Goal: Transaction & Acquisition: Purchase product/service

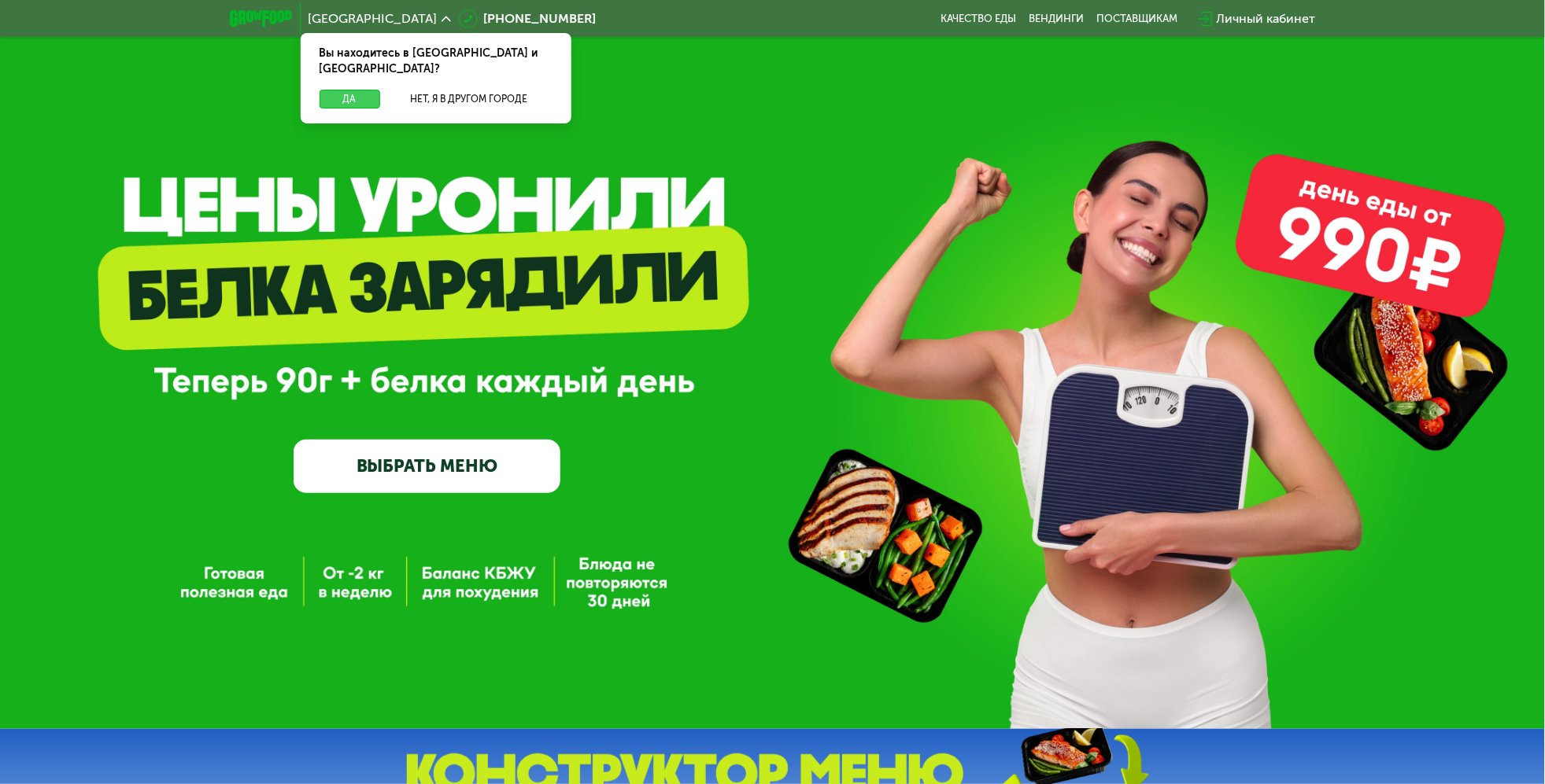
click at [340, 90] on button "Да" at bounding box center [350, 99] width 60 height 19
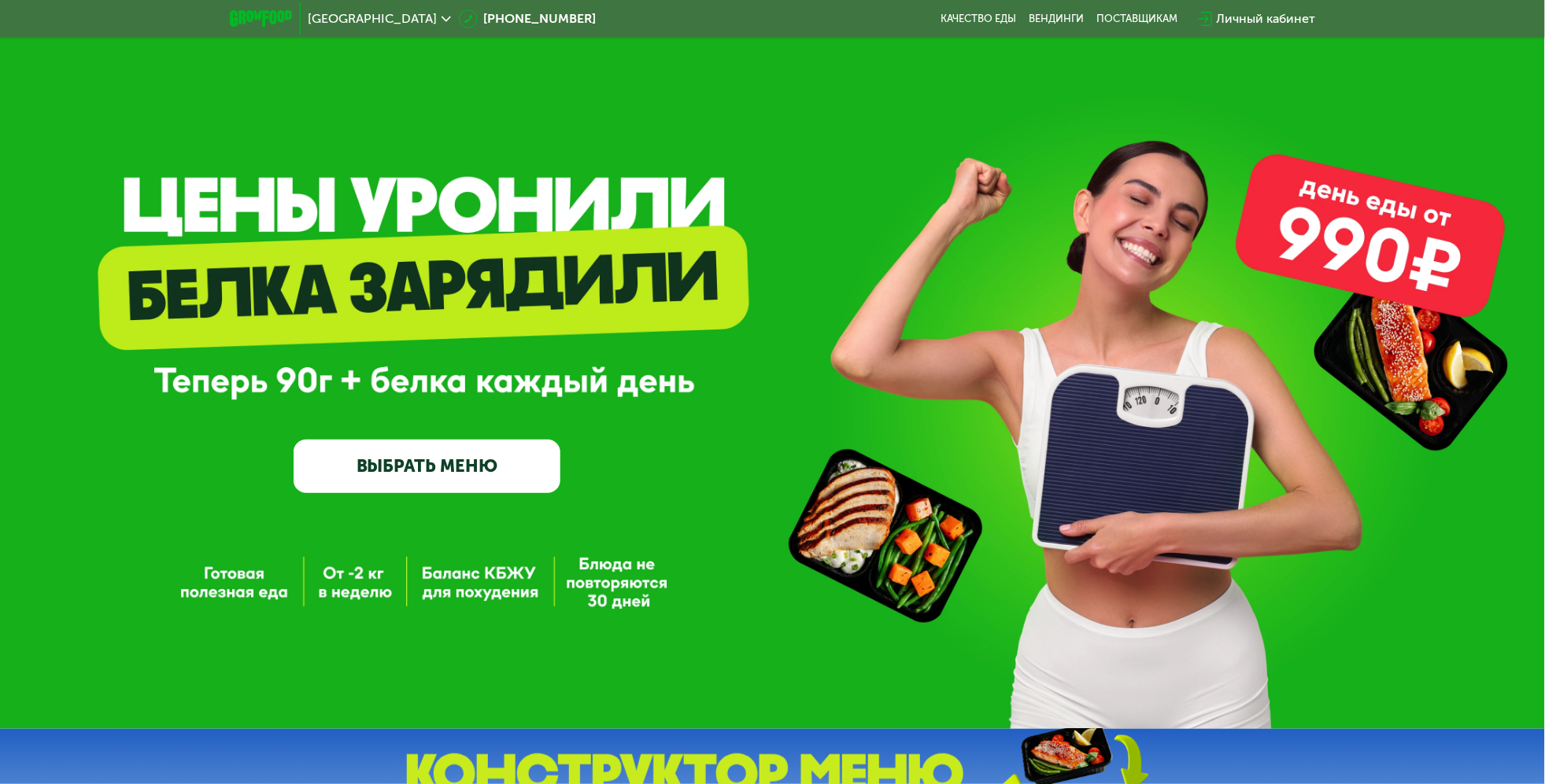
click at [480, 470] on link "ВЫБРАТЬ МЕНЮ" at bounding box center [427, 467] width 267 height 54
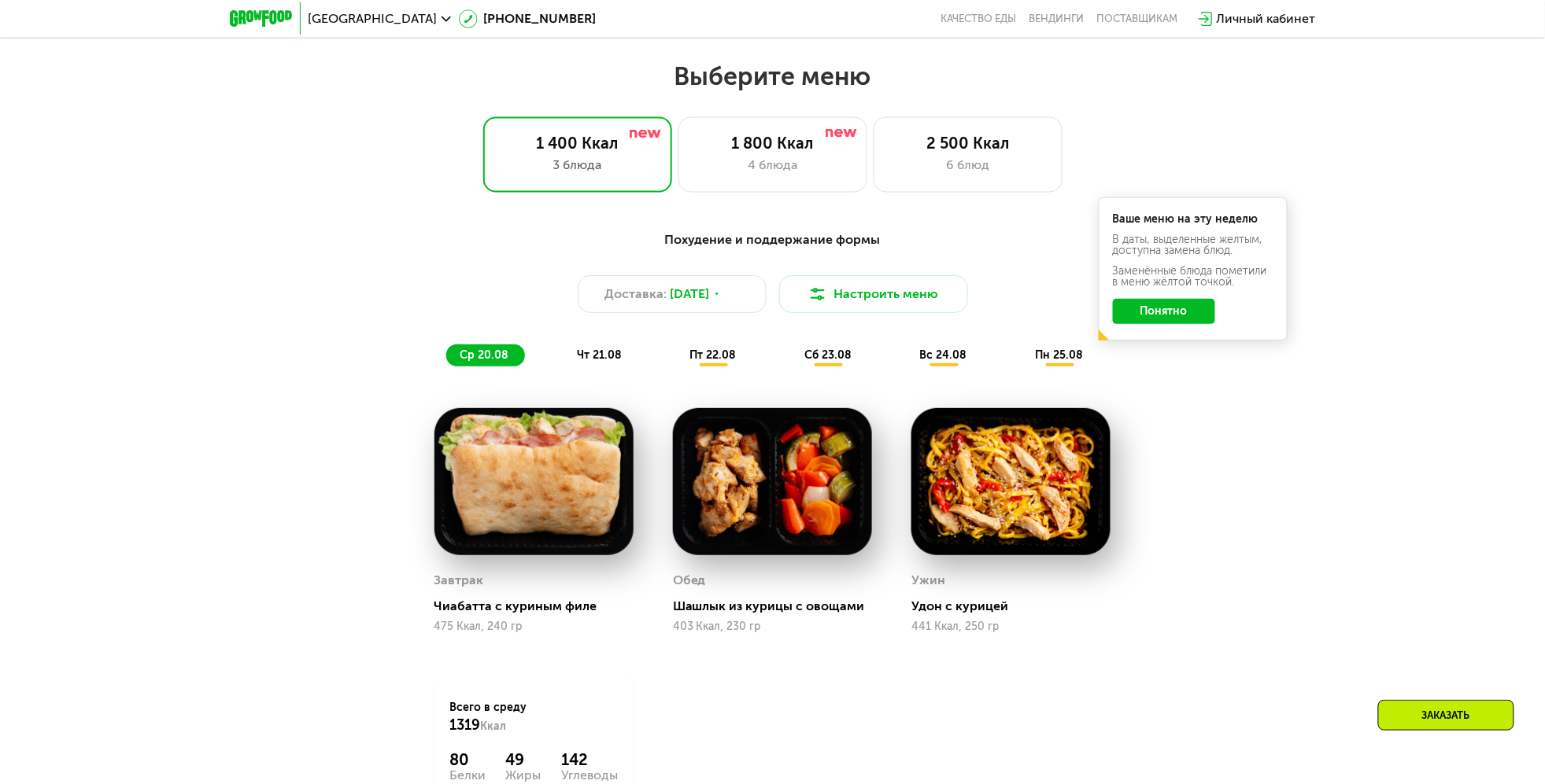
scroll to position [873, 0]
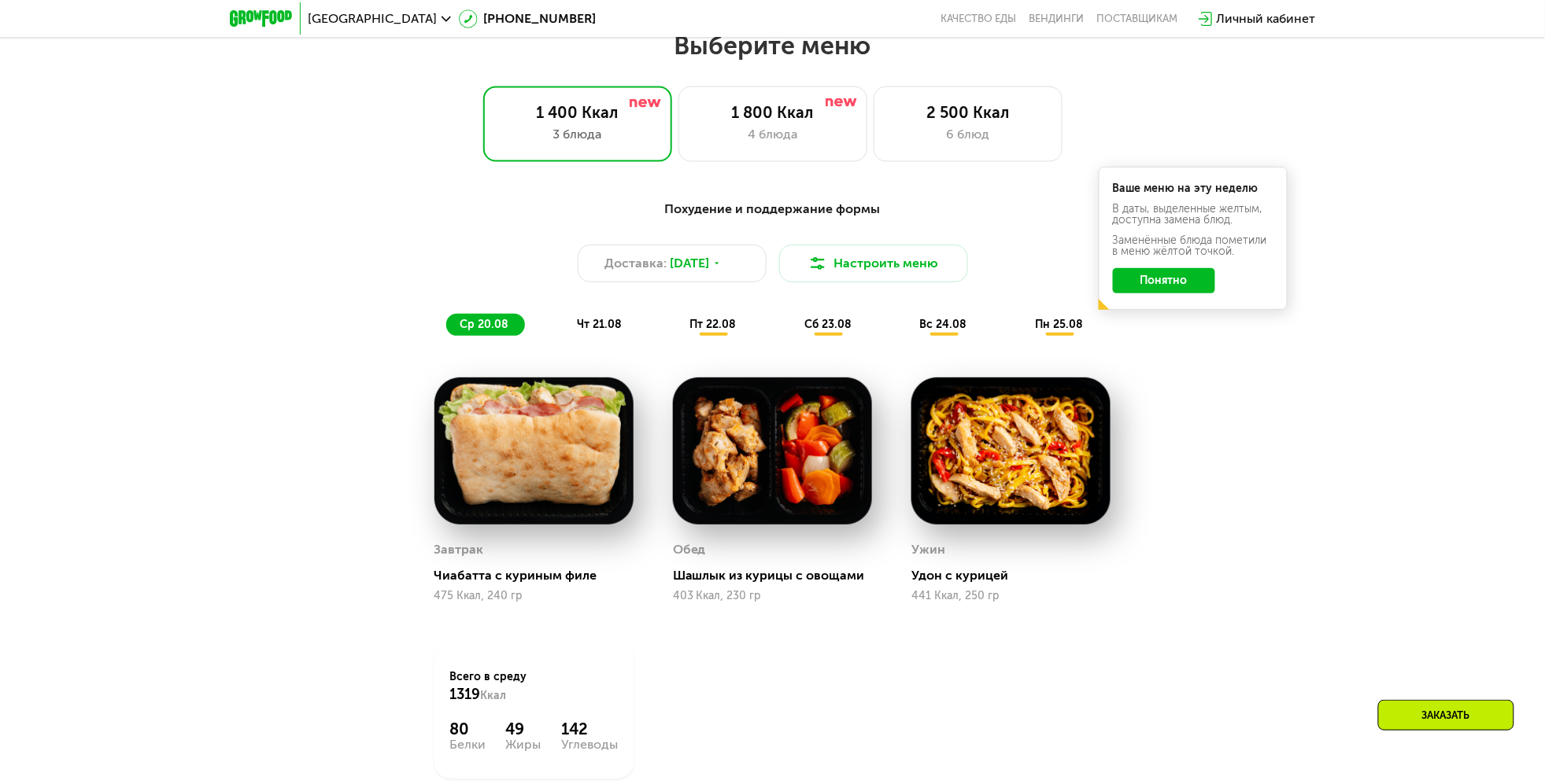
click at [1177, 290] on button "Понятно" at bounding box center [1163, 281] width 102 height 25
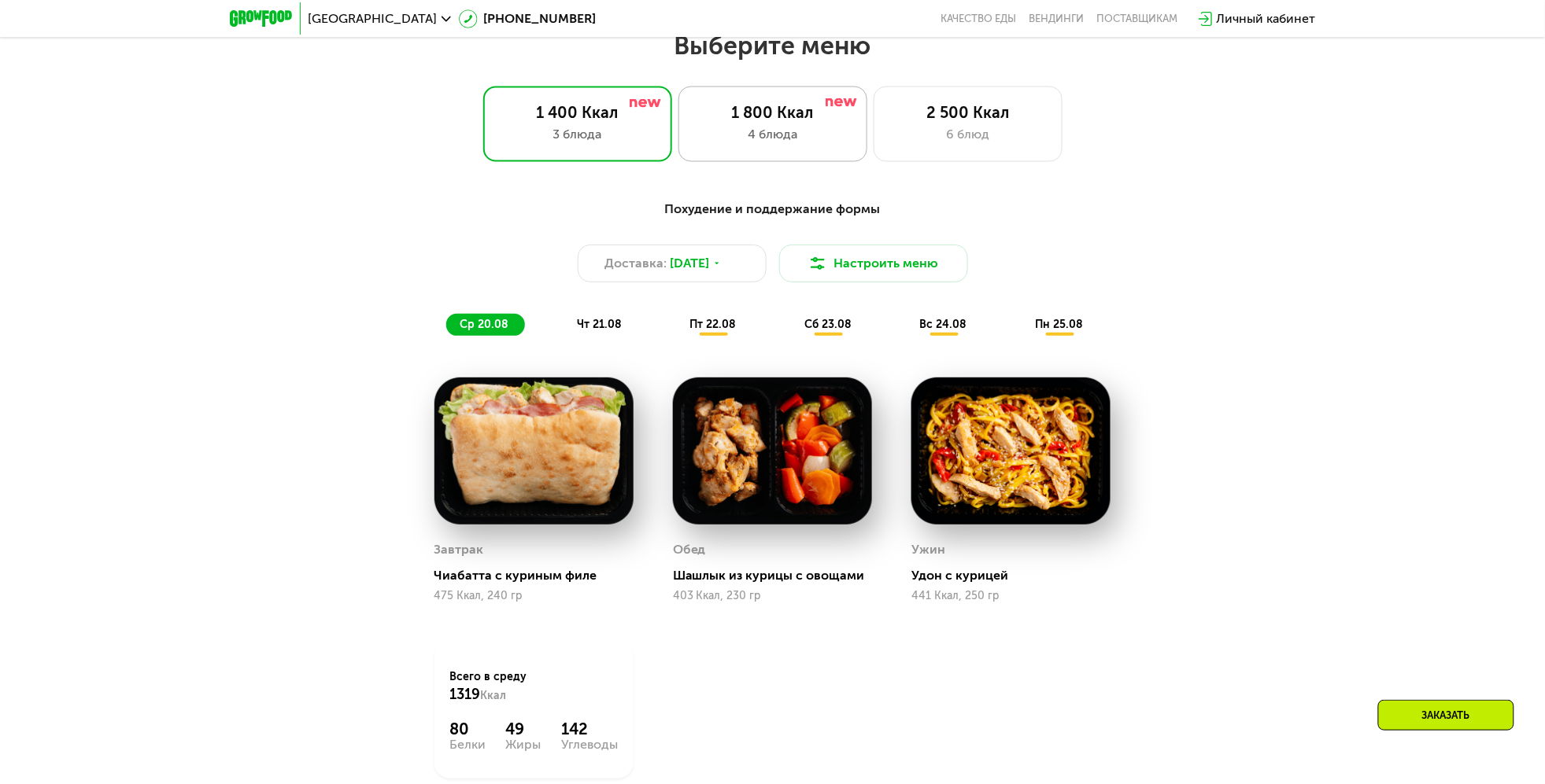
click at [783, 142] on div "4 блюда" at bounding box center [772, 134] width 156 height 19
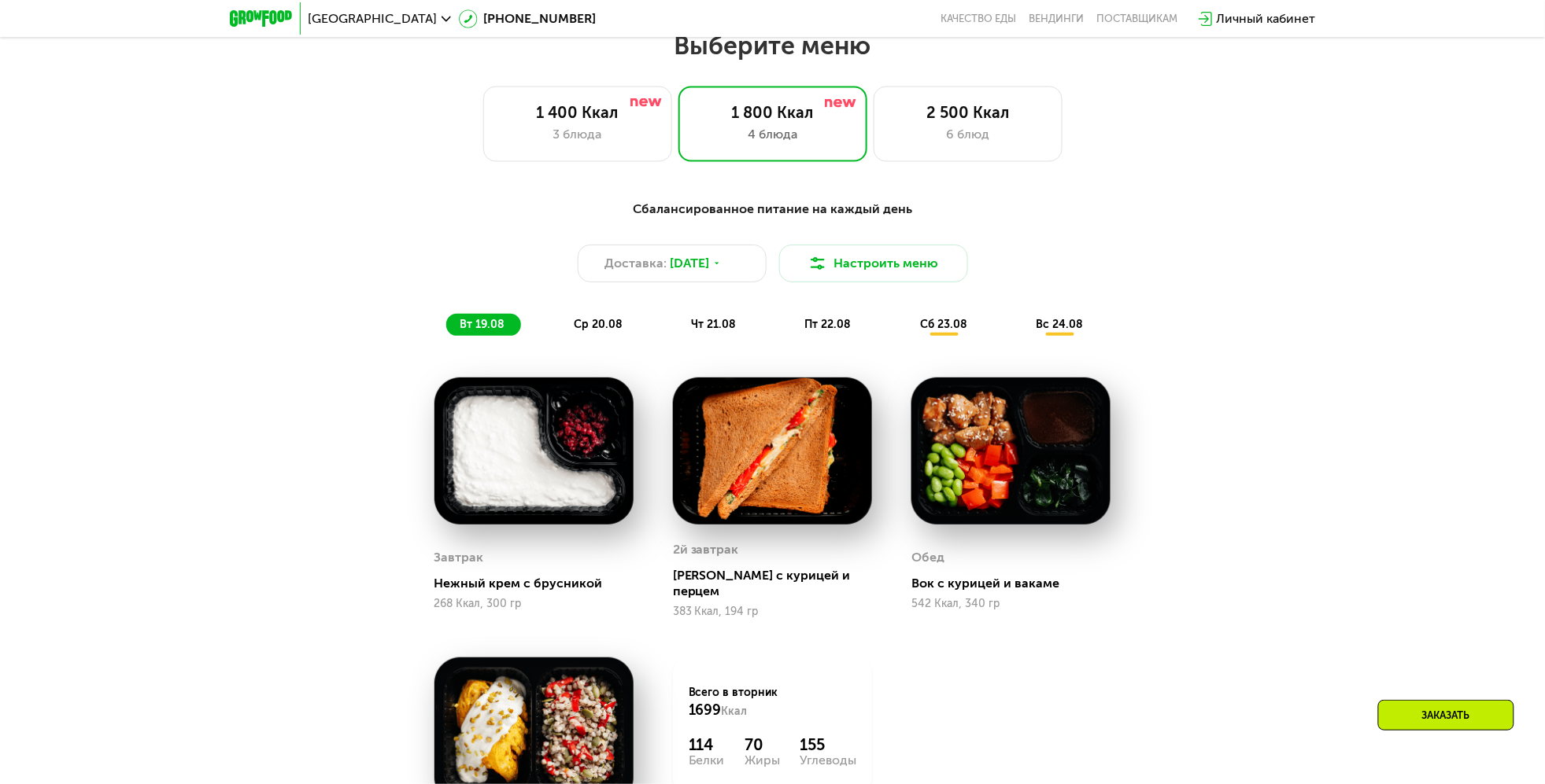
click at [1167, 607] on div "Сбалансированное питание на каждый день Доставка: [DATE] Настроить меню вт 19.0…" at bounding box center [772, 569] width 969 height 756
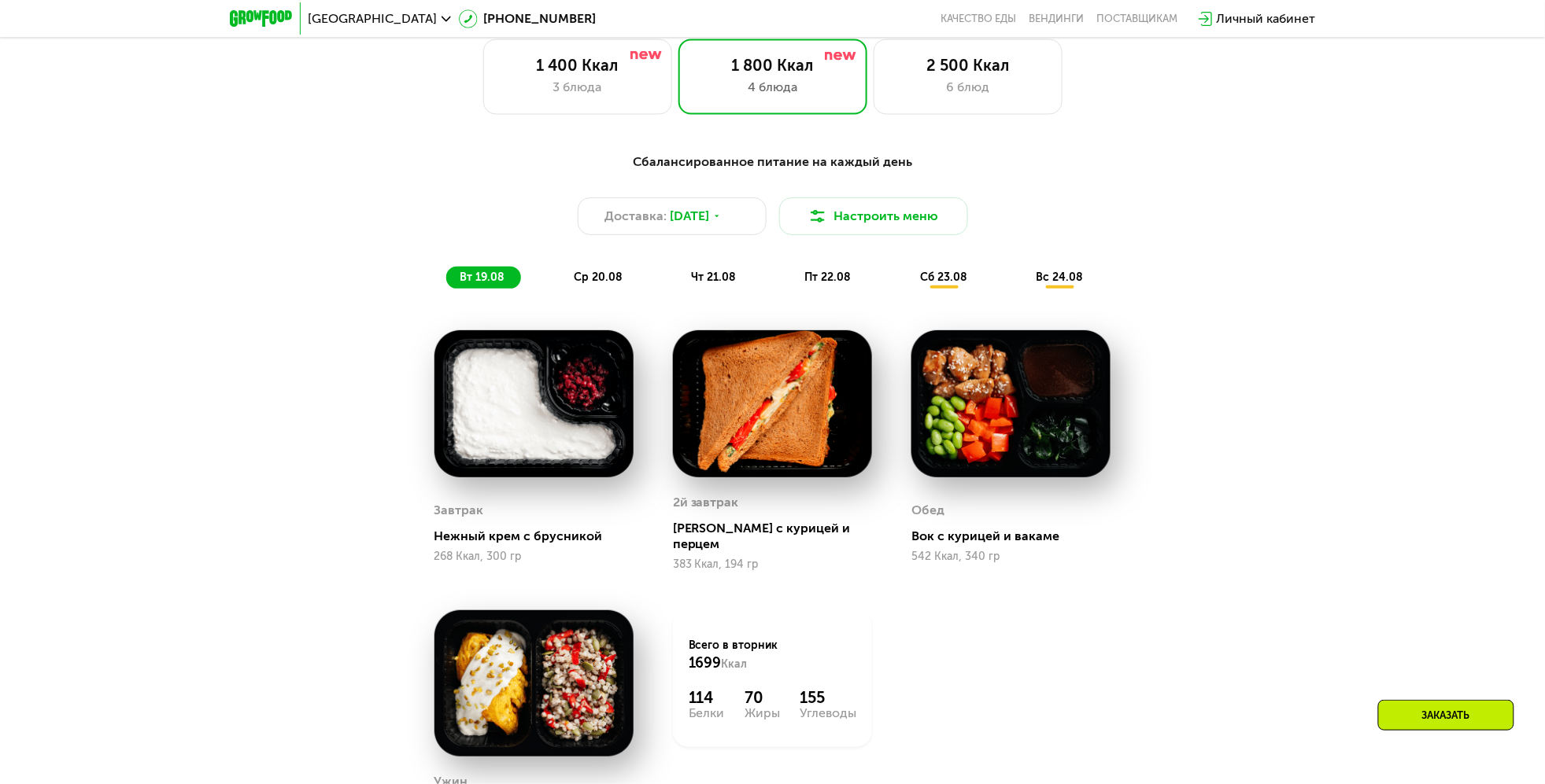
scroll to position [956, 0]
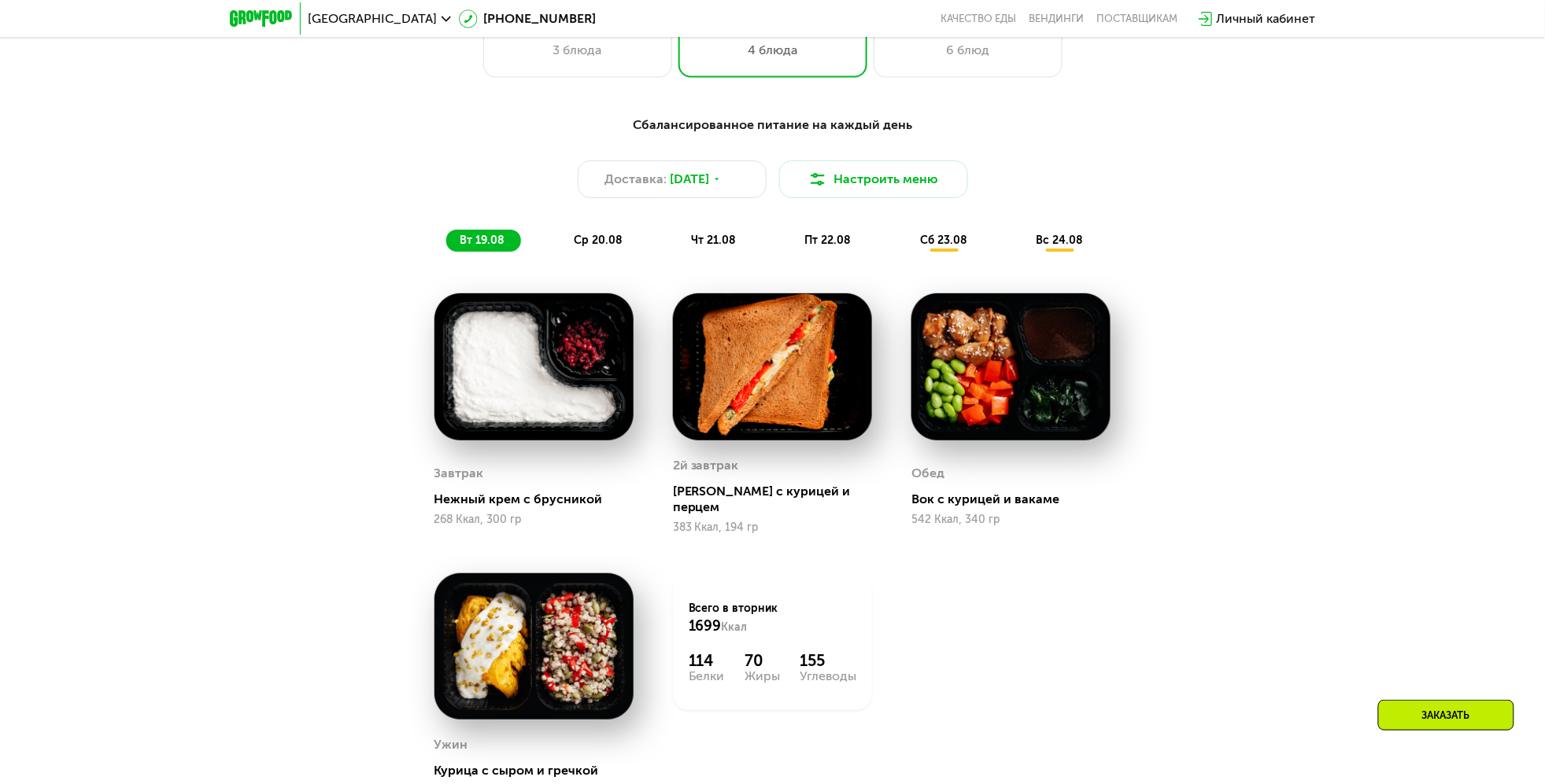
click at [677, 252] on div "ср 20.08" at bounding box center [714, 241] width 74 height 22
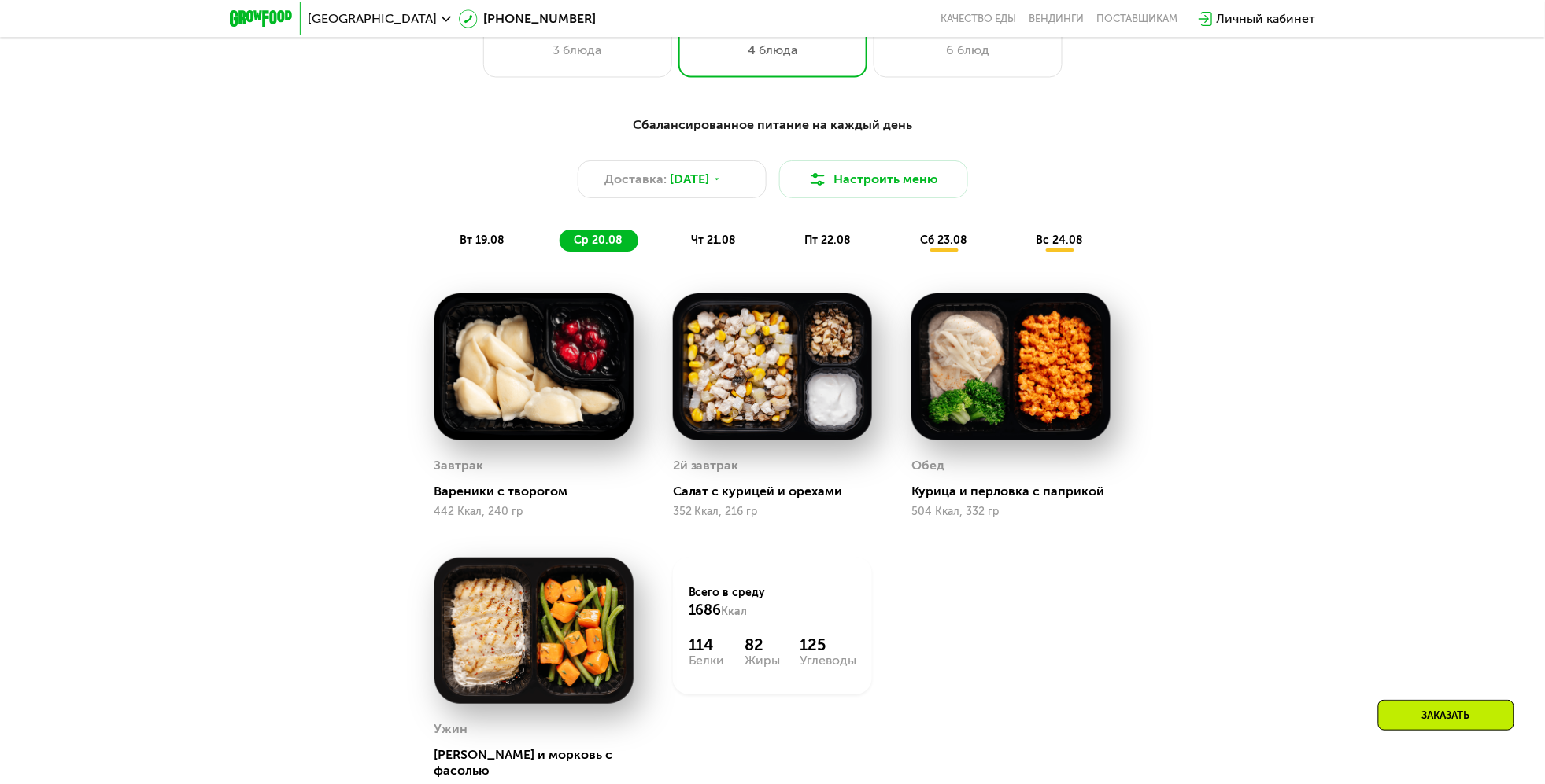
click at [791, 252] on div "чт 21.08" at bounding box center [829, 241] width 76 height 22
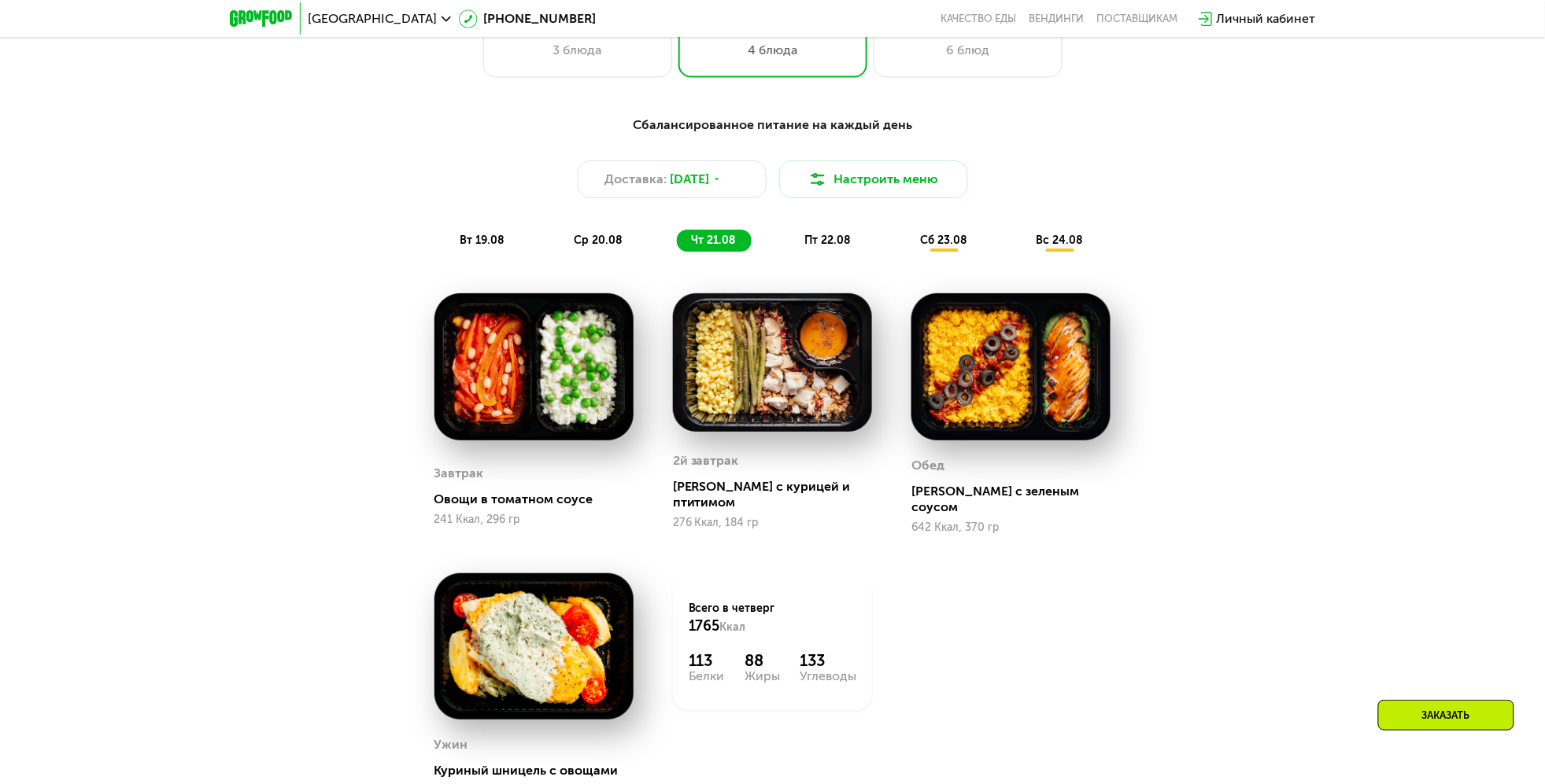
click at [821, 247] on span "пт 22.08" at bounding box center [828, 240] width 46 height 13
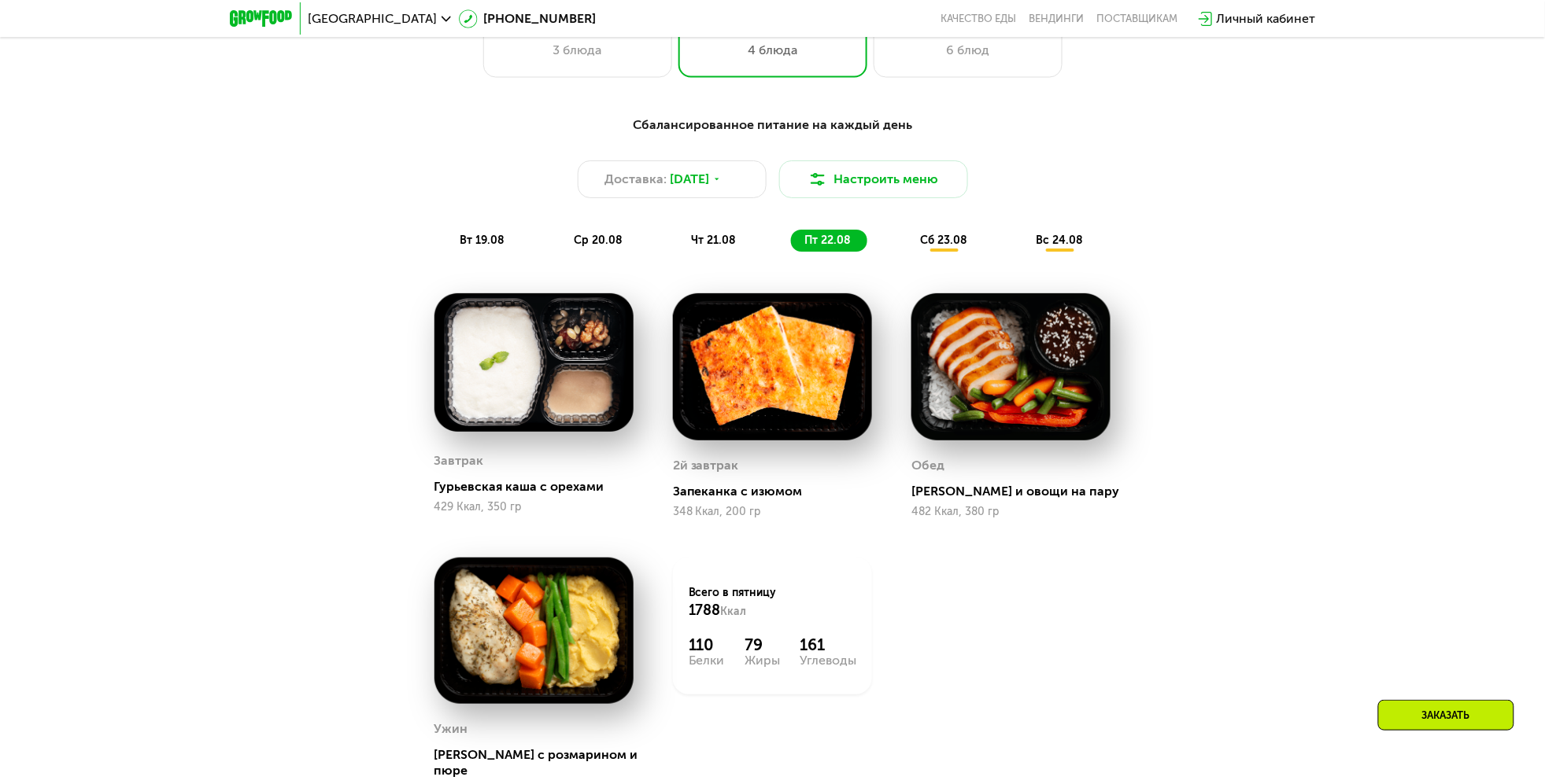
click at [1307, 463] on div "Сбалансированное питание на каждый день Доставка: [DATE] Настроить меню вт 19.0…" at bounding box center [772, 498] width 1545 height 809
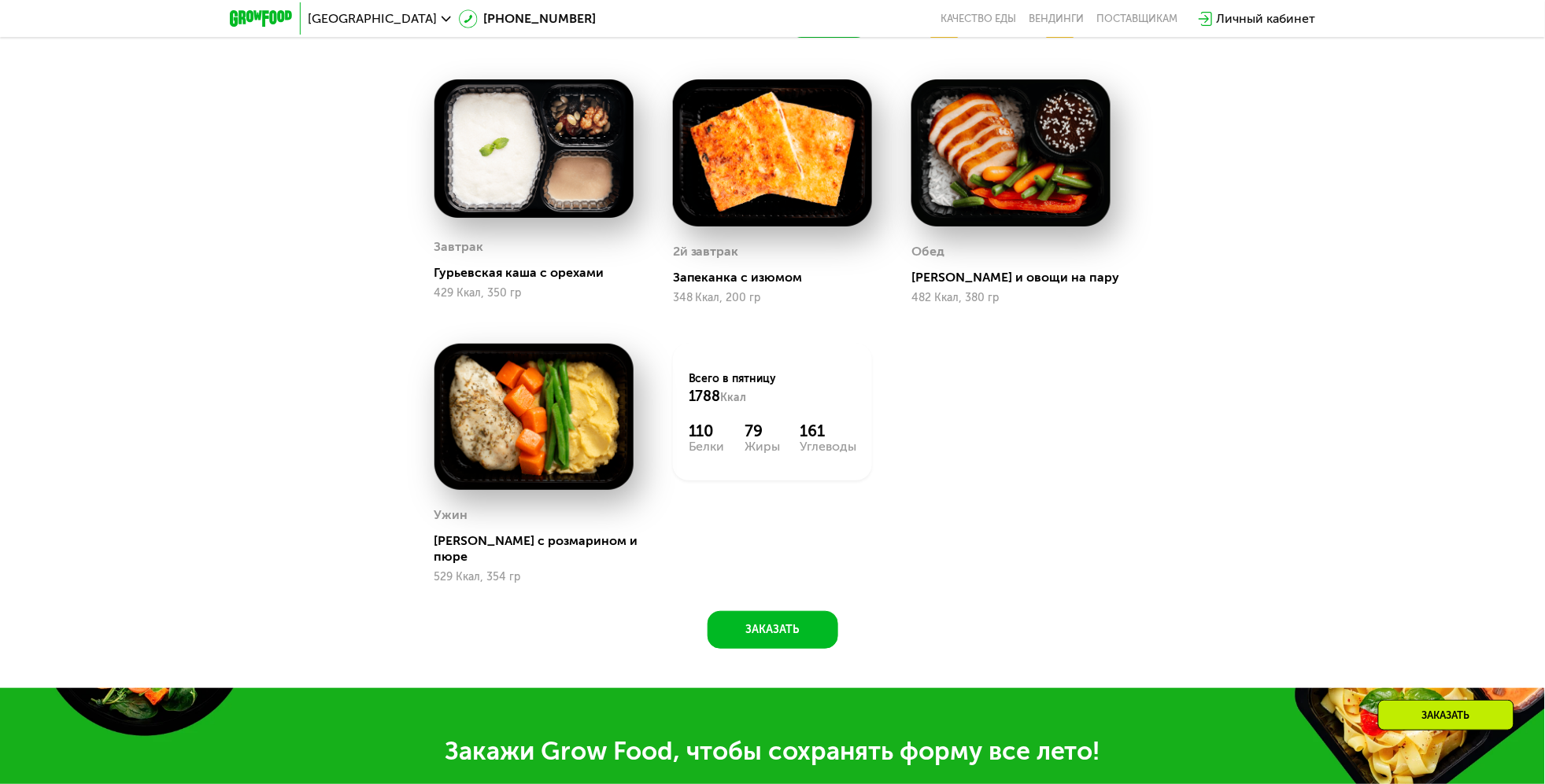
scroll to position [1208, 0]
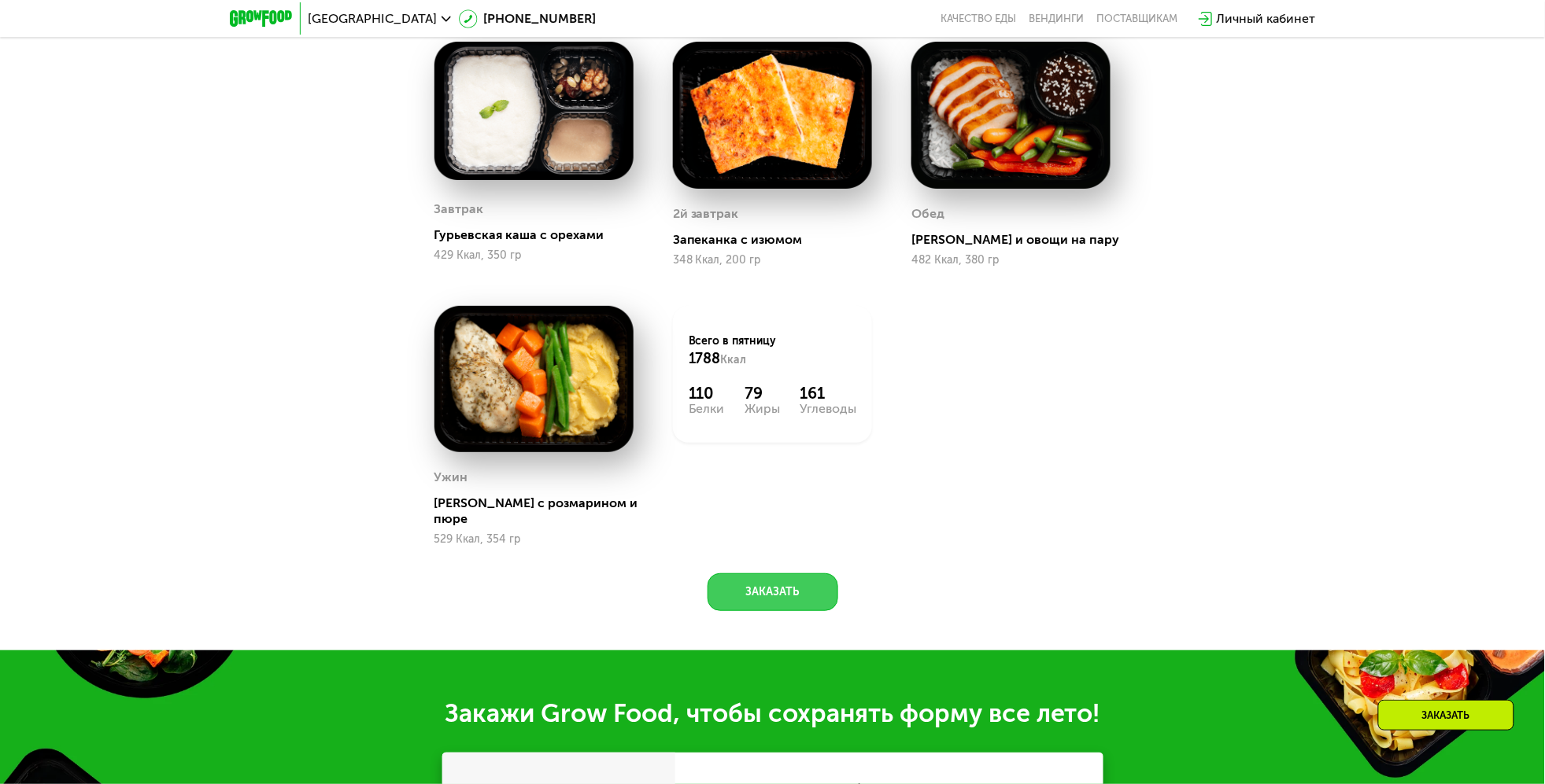
click at [806, 576] on button "Заказать" at bounding box center [772, 592] width 131 height 38
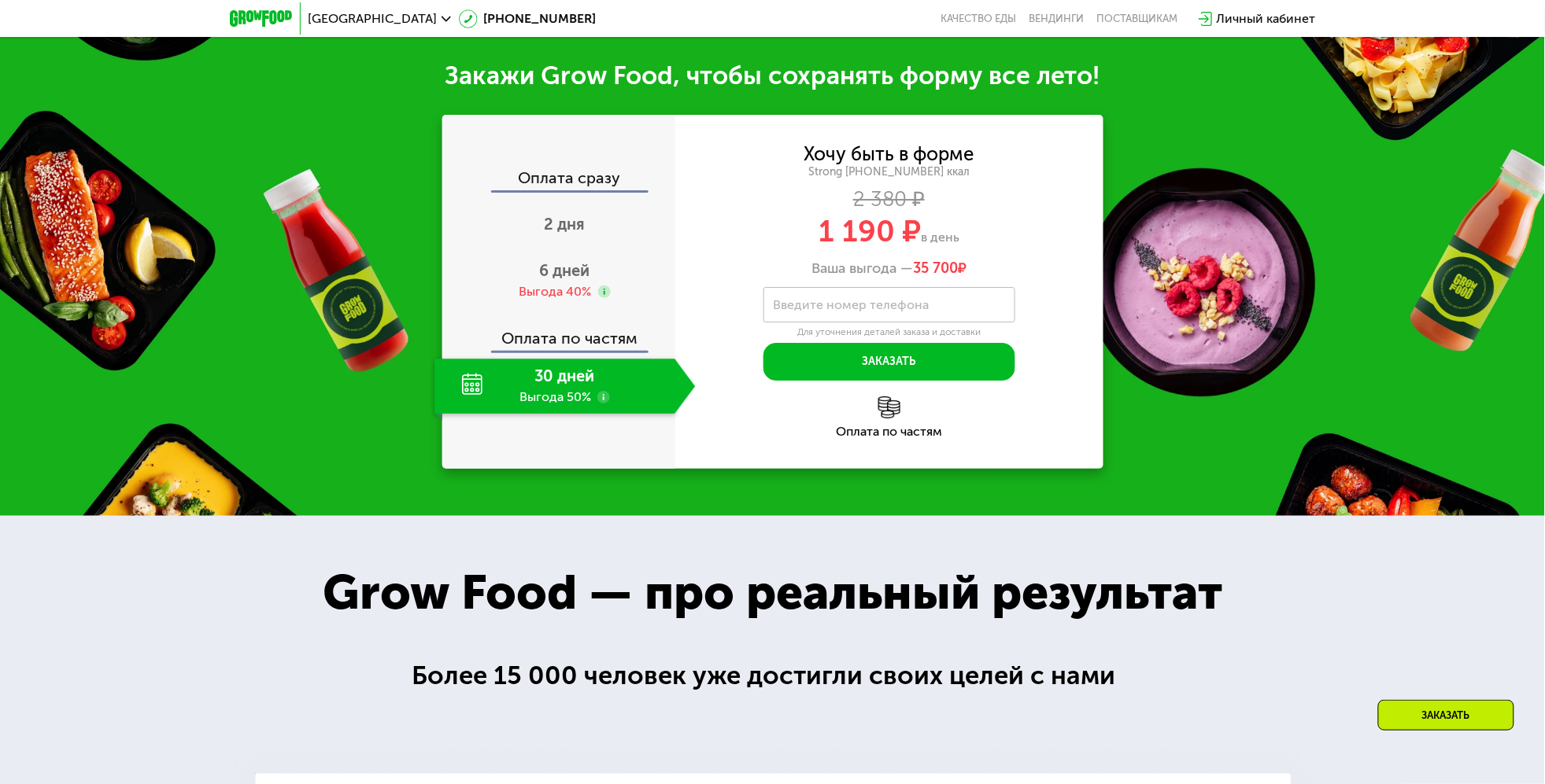
scroll to position [1851, 0]
